Goal: Information Seeking & Learning: Learn about a topic

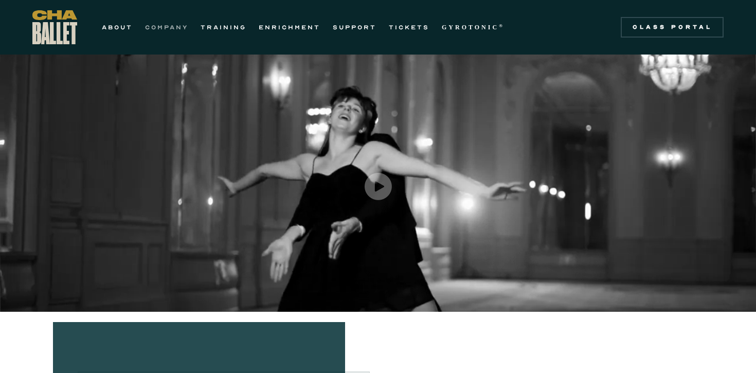
click at [179, 28] on link "COMPANY" at bounding box center [166, 27] width 43 height 12
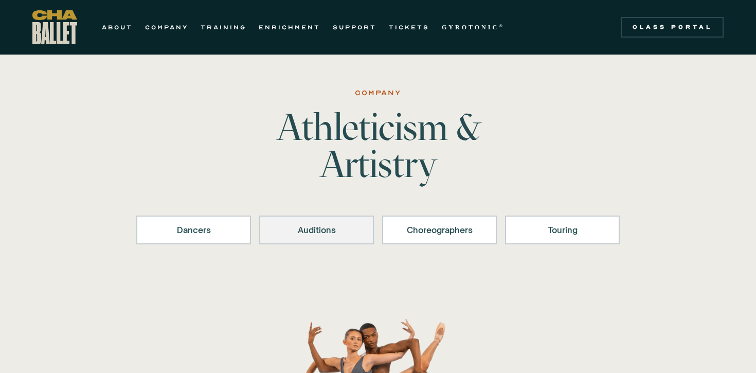
click at [317, 224] on div "Auditions" at bounding box center [317, 230] width 88 height 12
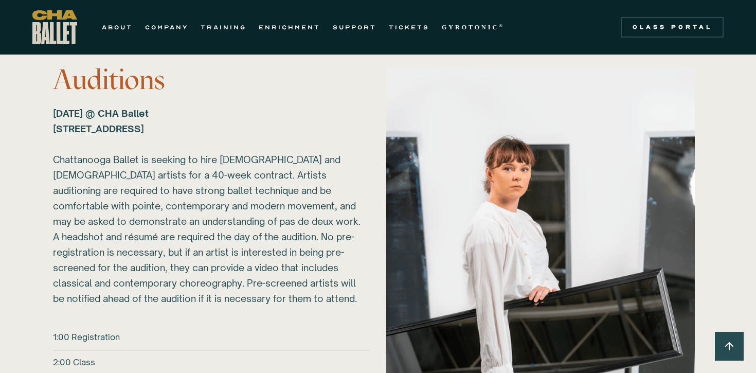
scroll to position [1141, 0]
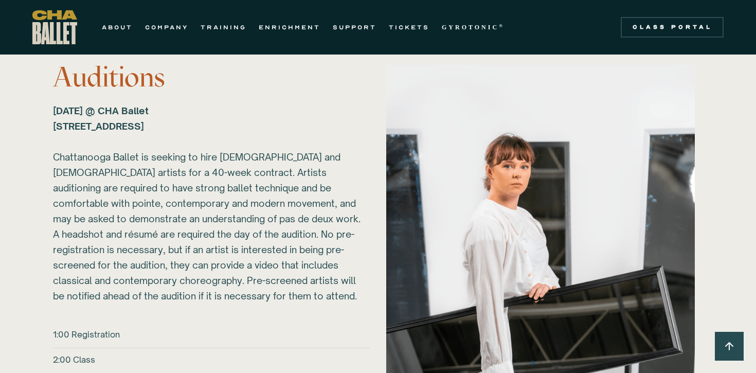
click at [362, 177] on div "2026-27 Auditions Sunday, March 1, 2026 @ CHA Ballet 817B N Market St. Chattano…" at bounding box center [211, 171] width 317 height 264
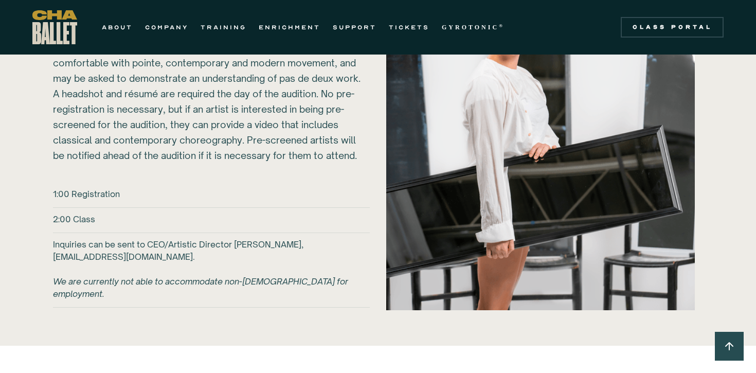
scroll to position [1284, 0]
